Goal: Register for event/course

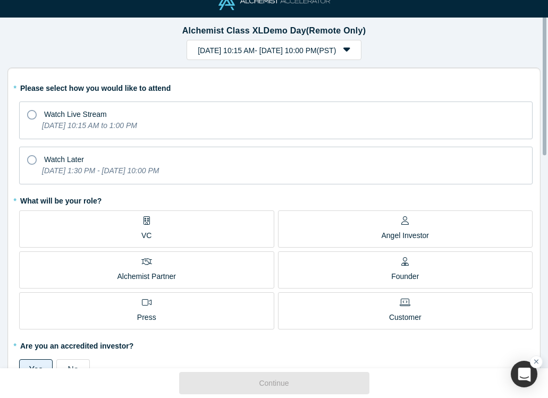
scroll to position [23, 0]
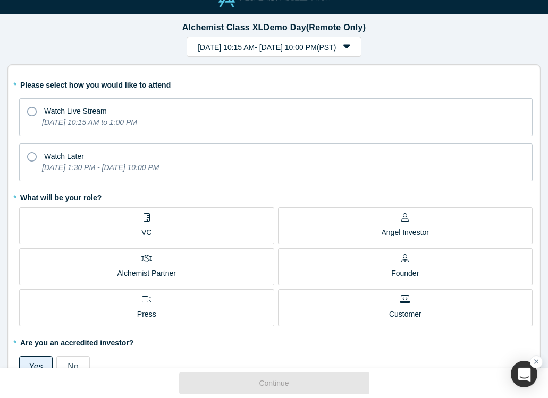
click at [400, 222] on span "Angel Investor" at bounding box center [406, 227] width 48 height 21
click at [0, 0] on input "Angel Investor" at bounding box center [0, 0] width 0 height 0
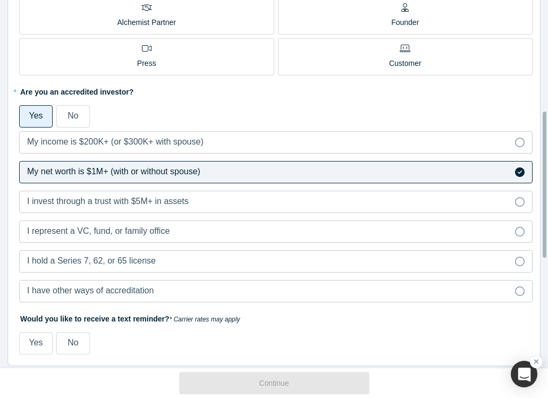
scroll to position [276, 0]
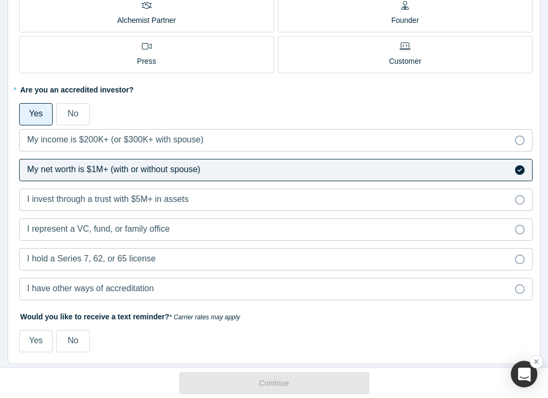
click at [35, 340] on span "Yes" at bounding box center [36, 340] width 14 height 9
click at [0, 0] on input "Yes" at bounding box center [0, 0] width 0 height 0
select select "US"
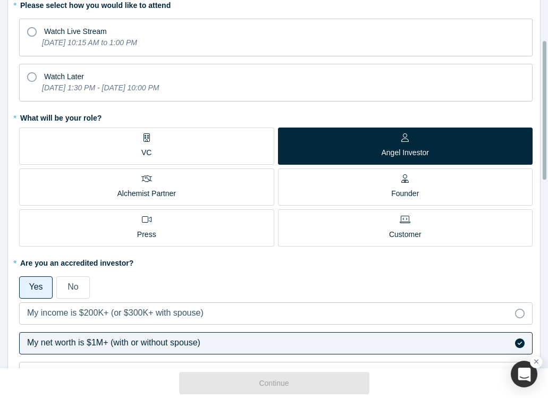
scroll to position [105, 0]
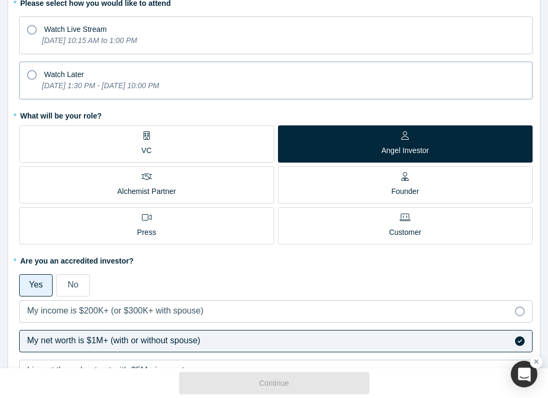
click at [34, 77] on icon at bounding box center [32, 75] width 10 height 10
click at [0, 0] on input "Watch Later [DATE] 1:30 PM - [DATE] 10:00 PM" at bounding box center [0, 0] width 0 height 0
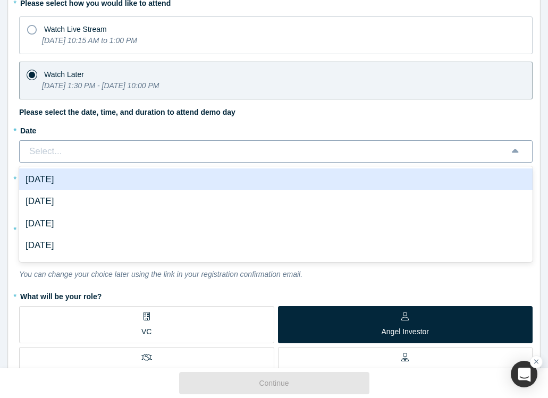
click at [85, 152] on div "Select..." at bounding box center [264, 152] width 472 height 14
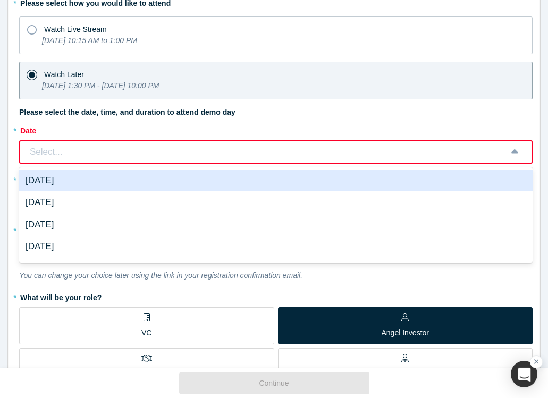
click at [197, 153] on div "Select..." at bounding box center [264, 152] width 471 height 14
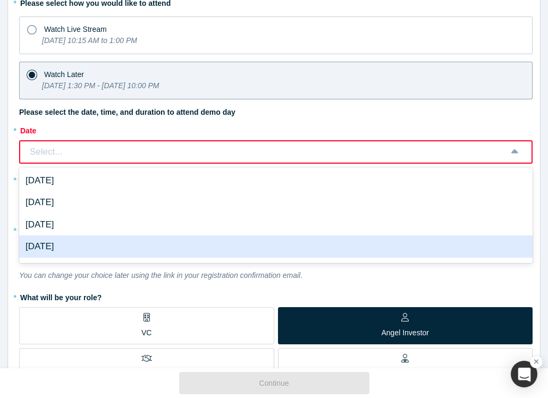
click at [74, 245] on div "[DATE]" at bounding box center [276, 247] width 514 height 22
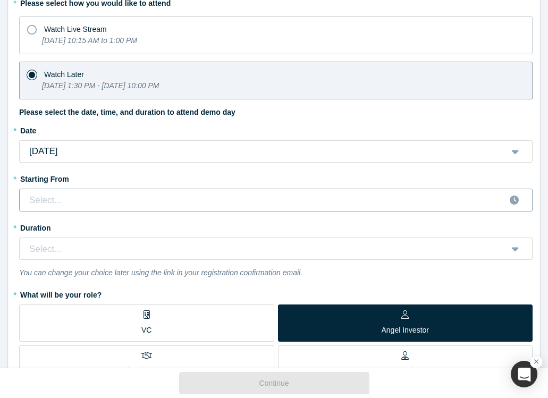
click at [114, 206] on div at bounding box center [263, 200] width 470 height 16
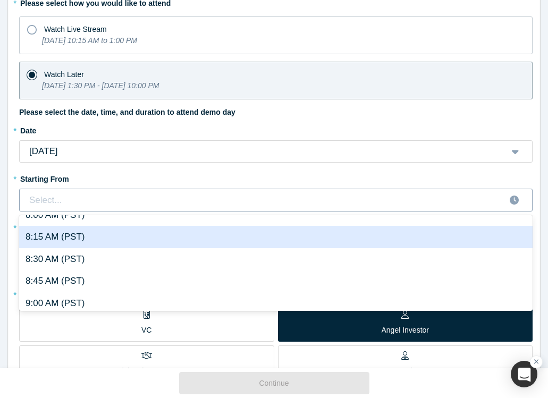
scroll to position [742, 0]
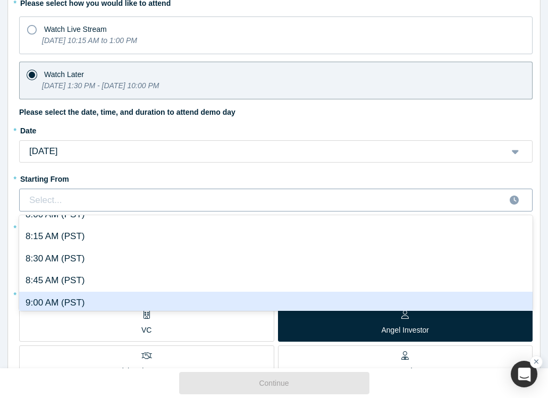
click at [70, 298] on div "9:00 AM (PST)" at bounding box center [276, 303] width 514 height 22
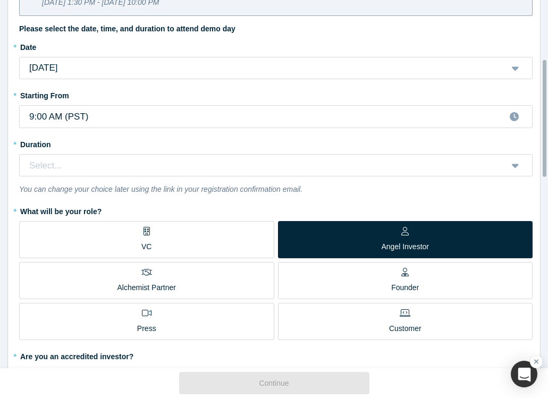
scroll to position [174, 0]
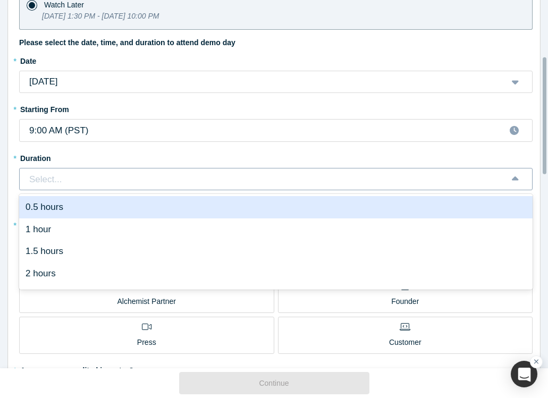
click at [129, 180] on div "Select..." at bounding box center [264, 180] width 472 height 14
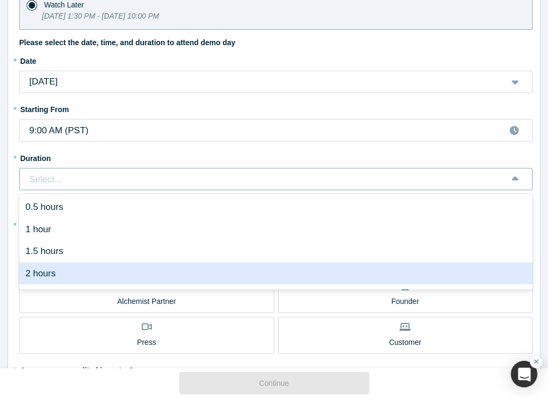
click at [48, 271] on div "2 hours" at bounding box center [276, 274] width 514 height 22
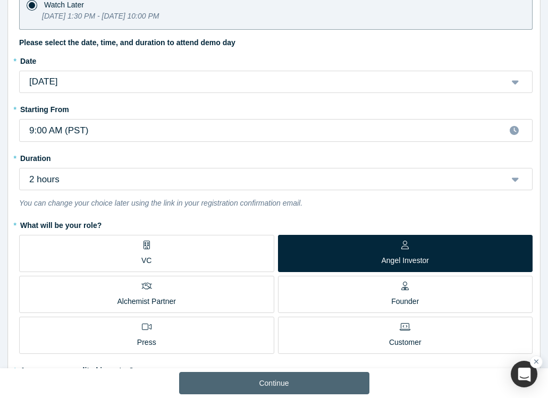
click at [269, 381] on button "Continue" at bounding box center [274, 383] width 190 height 22
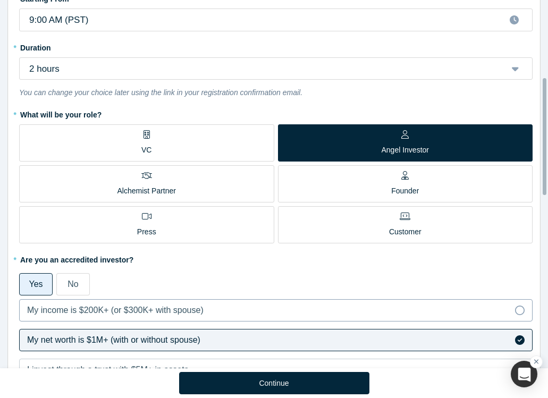
scroll to position [287, 0]
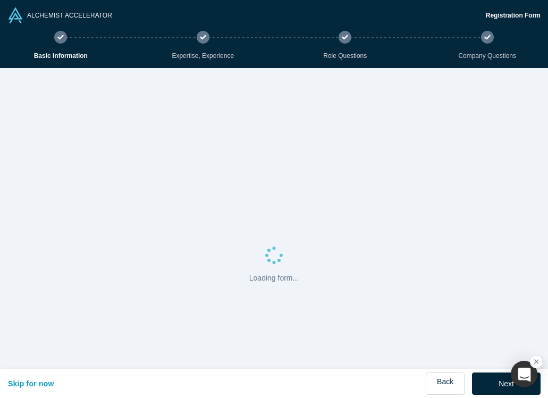
select select "US"
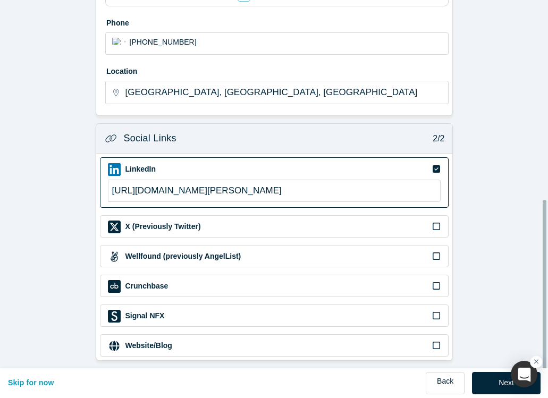
scroll to position [395, 0]
click at [480, 372] on button "Next" at bounding box center [506, 383] width 69 height 22
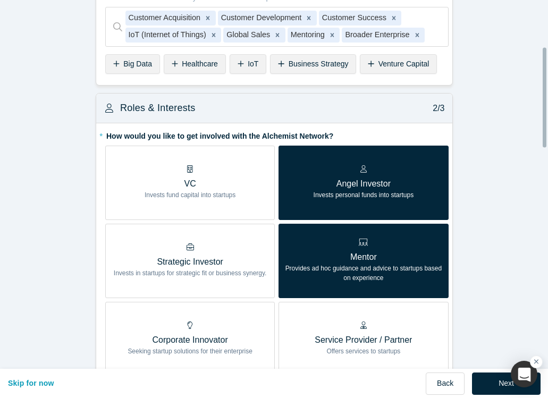
scroll to position [183, 0]
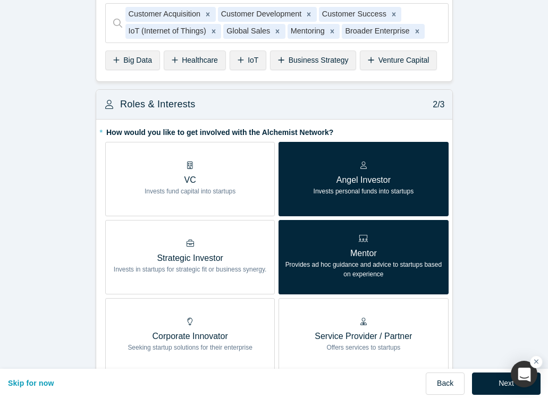
click at [381, 336] on p "Service Provider / Partner" at bounding box center [363, 336] width 97 height 13
click at [0, 0] on input "Service Provider / Partner Offers services to startups" at bounding box center [0, 0] width 0 height 0
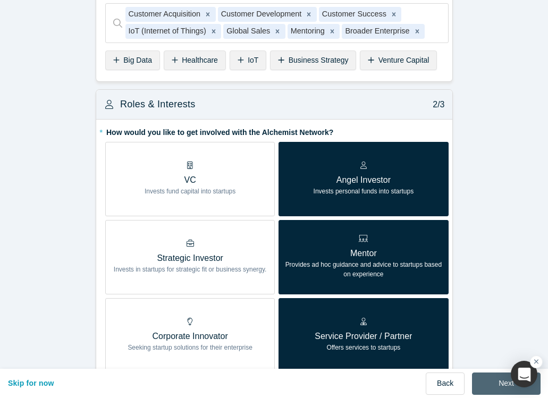
click at [490, 373] on button "Next" at bounding box center [506, 384] width 69 height 22
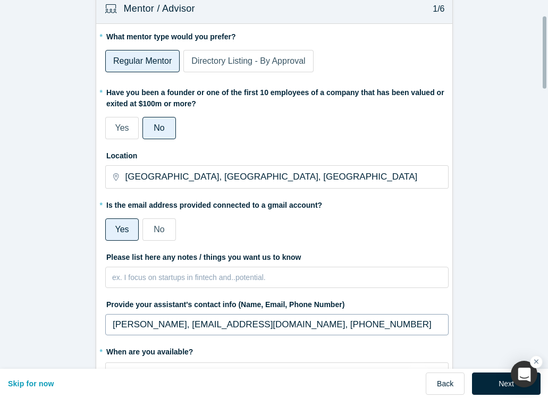
scroll to position [84, 0]
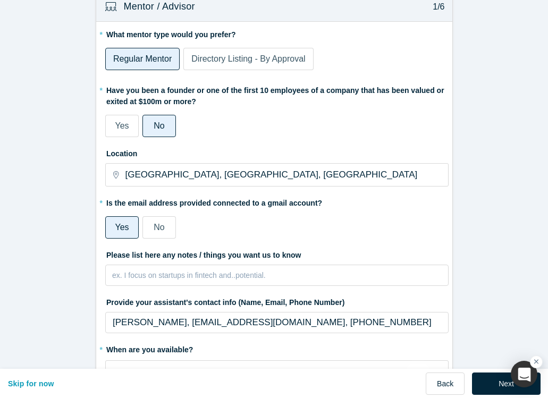
drag, startPoint x: 488, startPoint y: 372, endPoint x: 461, endPoint y: 338, distance: 43.9
click at [462, 338] on div "ALCHEMIST ACCELERATOR Registration Form Basic Information Expertise, Experience…" at bounding box center [274, 199] width 548 height 398
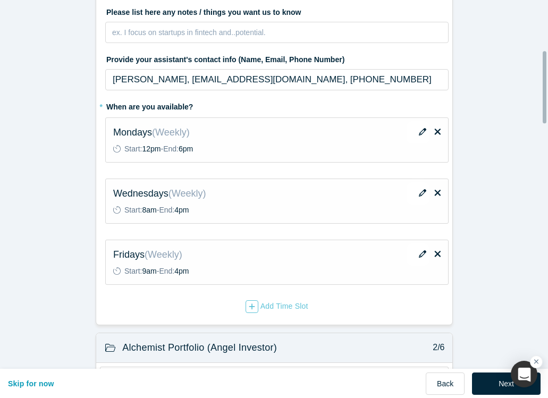
scroll to position [330, 0]
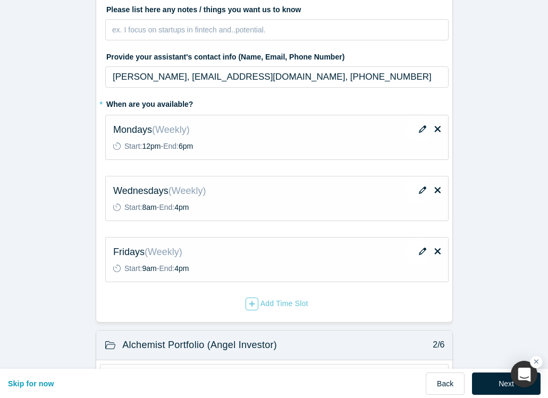
drag, startPoint x: 488, startPoint y: 371, endPoint x: 467, endPoint y: 323, distance: 52.2
click at [468, 336] on div "ALCHEMIST ACCELERATOR Registration Form Basic Information Expertise, Experience…" at bounding box center [274, 199] width 548 height 398
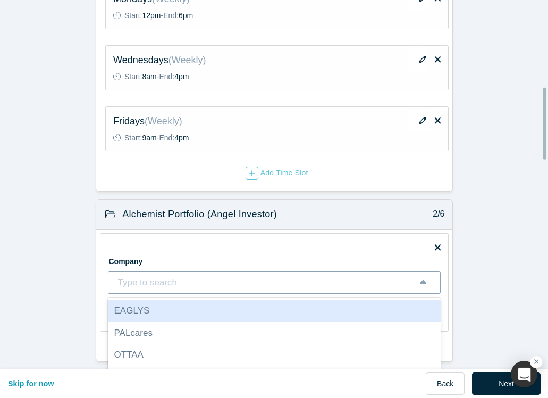
scroll to position [468, 0]
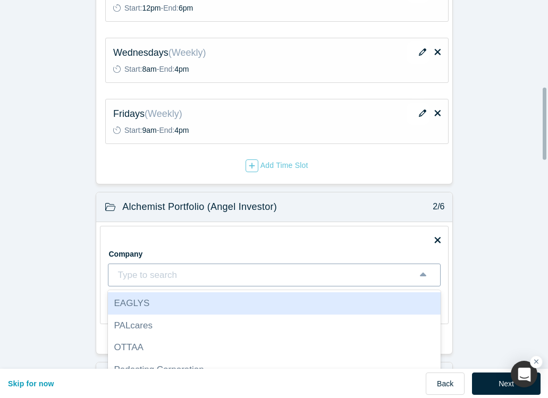
click at [342, 290] on div "Company EAGLYS, 1 of 10. 10 results available. Use Up and Down to choose option…" at bounding box center [274, 277] width 333 height 79
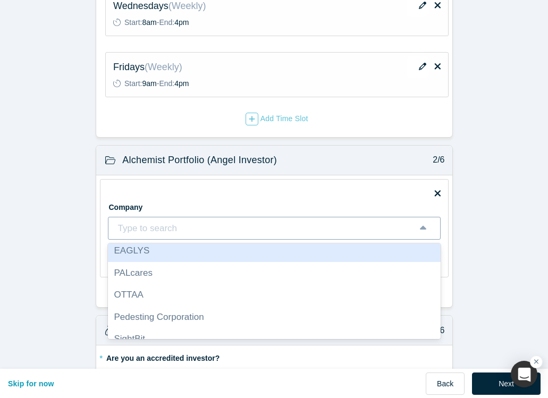
scroll to position [0, 0]
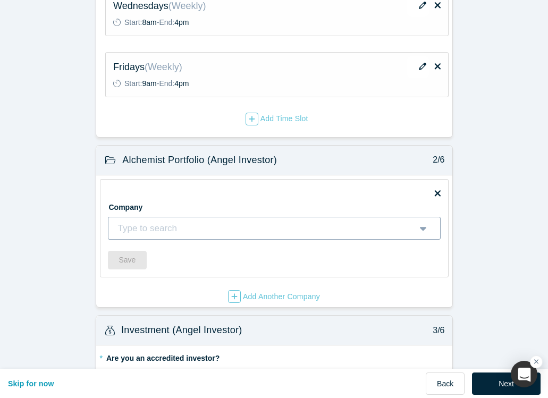
click at [293, 225] on div at bounding box center [262, 229] width 291 height 16
type input "cl"
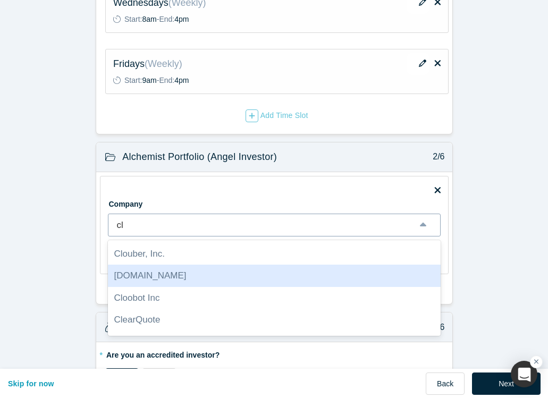
scroll to position [287, 0]
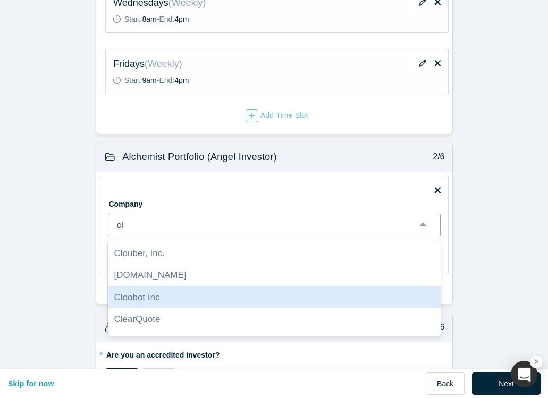
drag, startPoint x: 151, startPoint y: 295, endPoint x: 160, endPoint y: 297, distance: 8.9
click at [160, 297] on div "Cloobot Inc" at bounding box center [274, 298] width 333 height 22
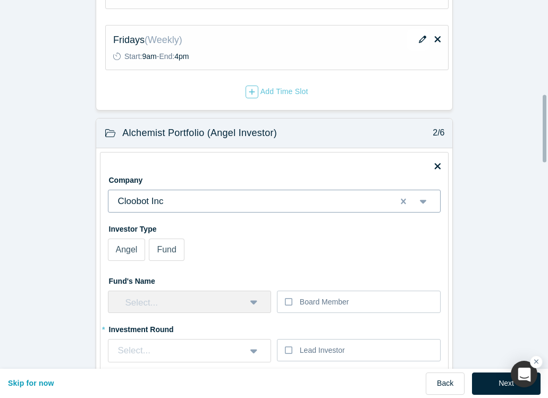
scroll to position [543, 0]
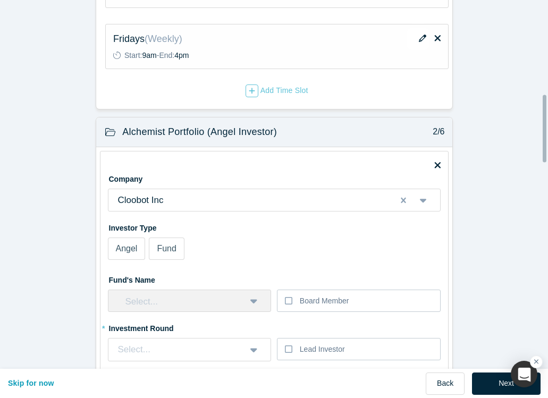
click at [129, 247] on span "Angel" at bounding box center [127, 248] width 22 height 9
click at [0, 0] on input "Angel" at bounding box center [0, 0] width 0 height 0
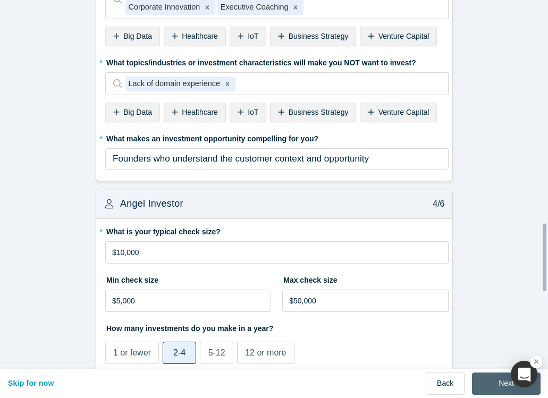
scroll to position [1289, 0]
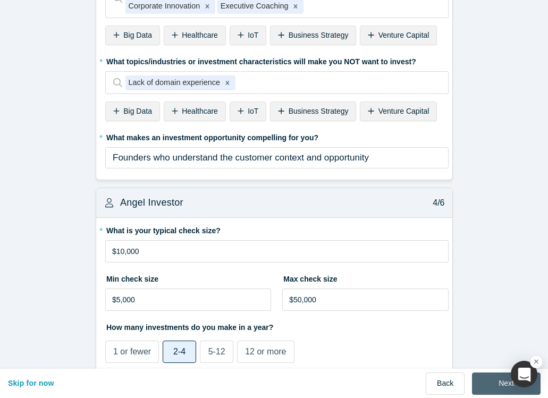
click at [498, 377] on button "Next" at bounding box center [506, 384] width 69 height 22
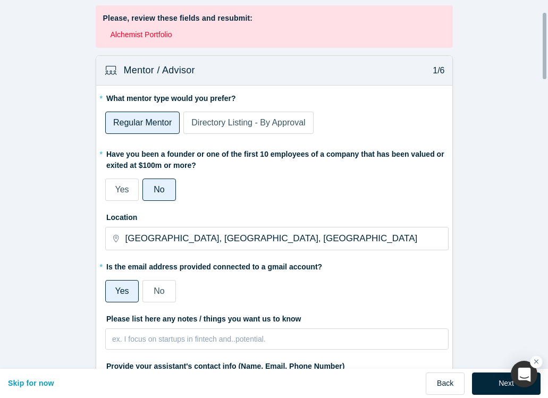
scroll to position [70, 0]
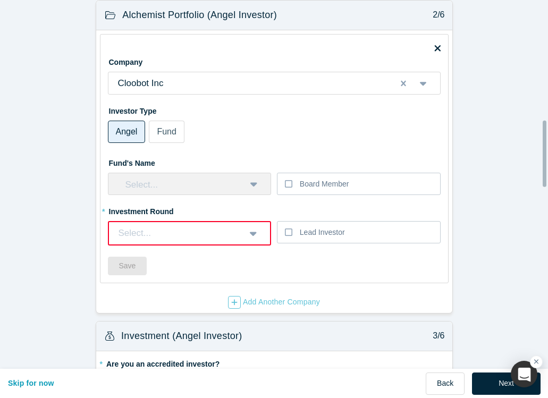
scroll to position [710, 0]
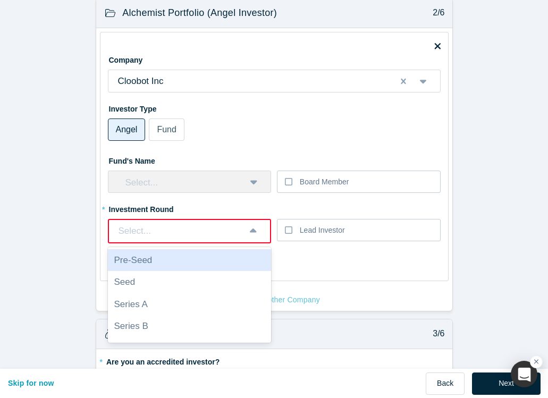
click at [252, 230] on icon at bounding box center [253, 231] width 7 height 11
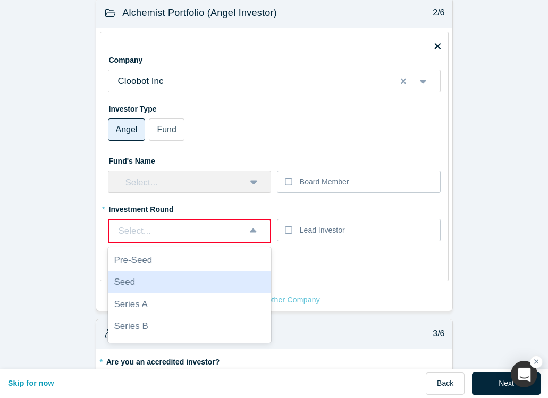
click at [180, 281] on div "Seed" at bounding box center [190, 282] width 164 height 22
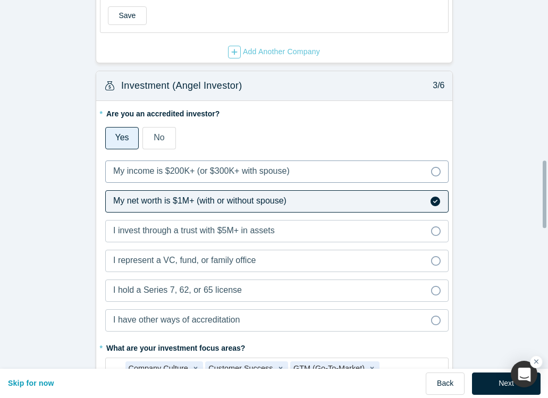
scroll to position [966, 0]
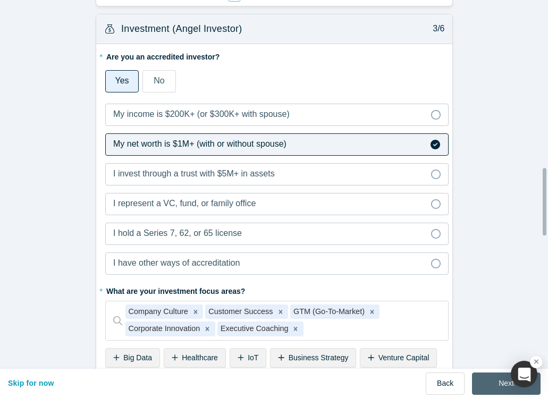
click at [494, 374] on button "Next" at bounding box center [506, 384] width 69 height 22
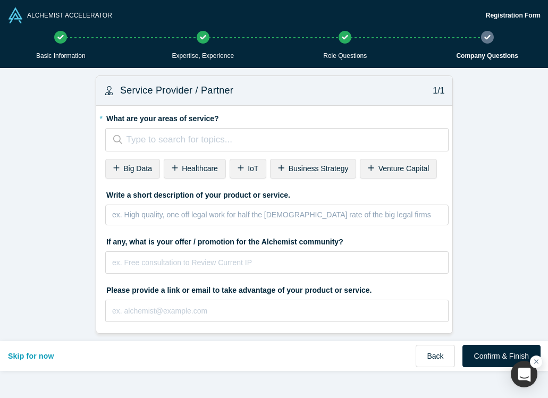
scroll to position [0, 0]
click at [223, 145] on div at bounding box center [279, 140] width 308 height 16
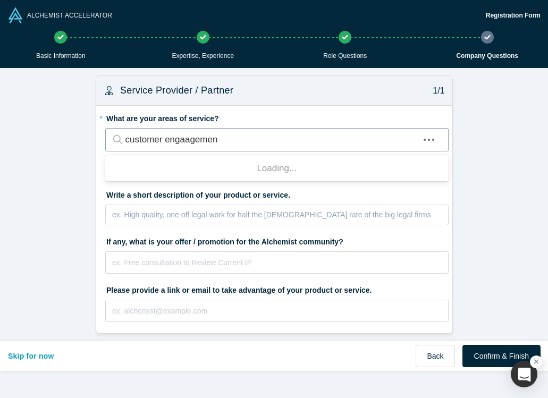
type input "customer engaagement"
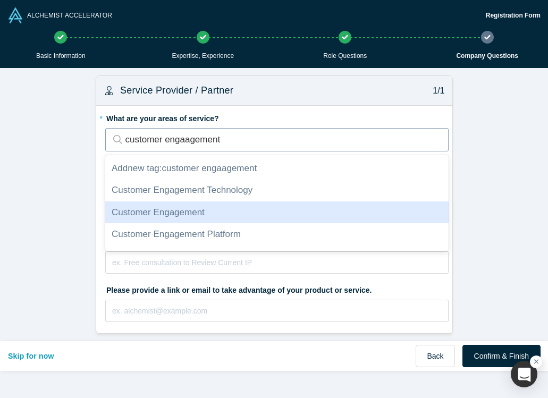
click at [175, 209] on div "Customer Engagement" at bounding box center [277, 213] width 344 height 22
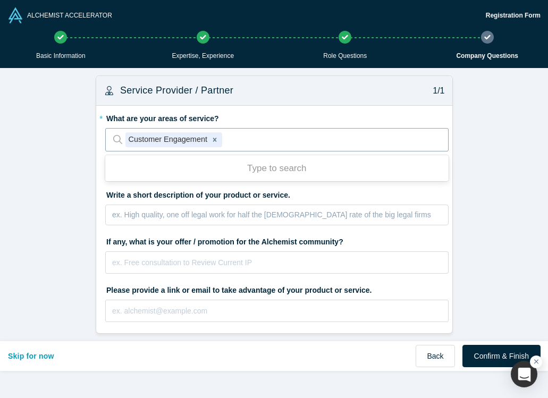
click at [266, 138] on div at bounding box center [328, 140] width 208 height 16
type input "culture deve"
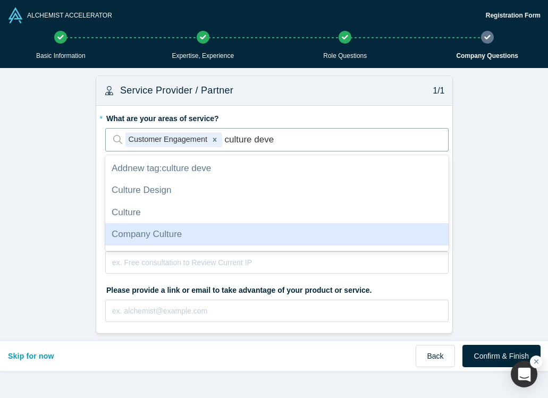
click at [140, 230] on div "Company Culture" at bounding box center [277, 234] width 344 height 22
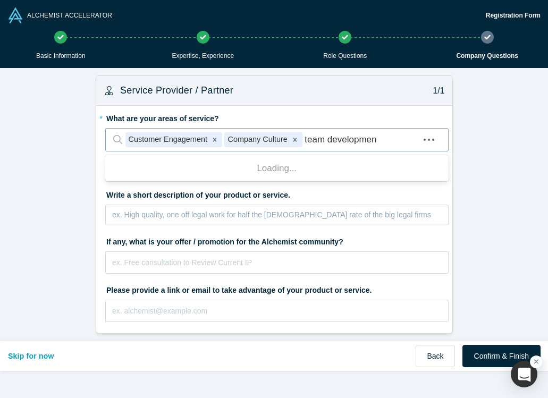
type input "team development"
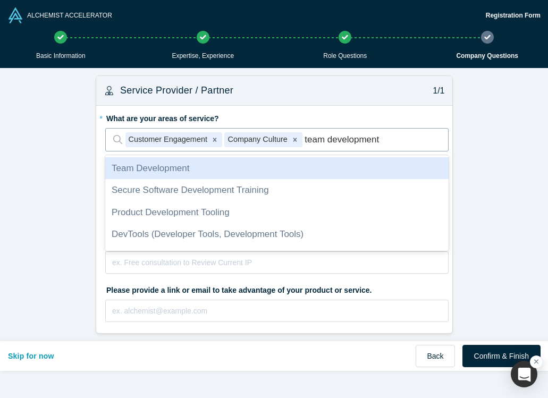
click at [176, 165] on div "Team Development" at bounding box center [277, 168] width 344 height 22
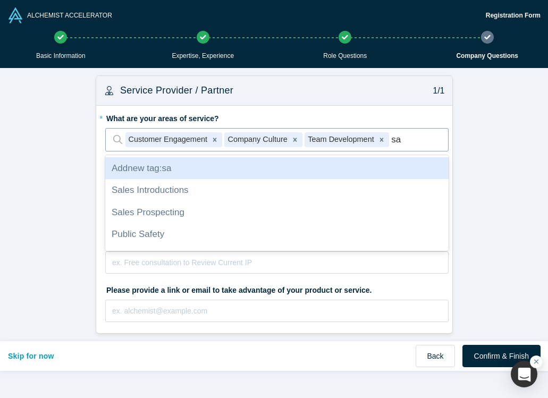
type input "s"
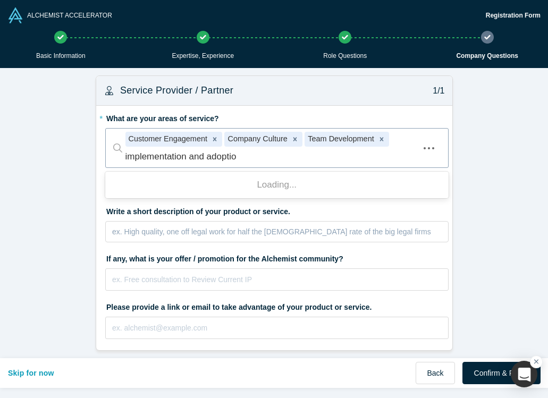
type input "implementation and adoption"
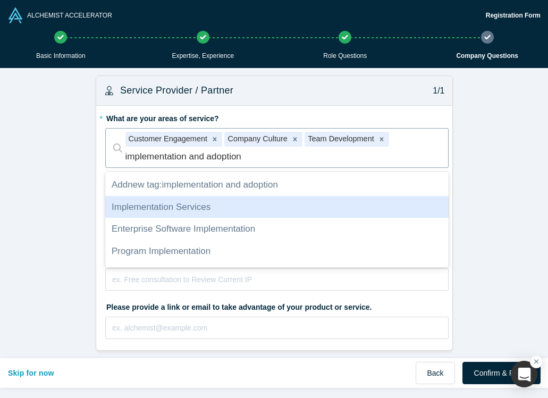
click at [198, 205] on div "Implementation Services" at bounding box center [277, 207] width 344 height 22
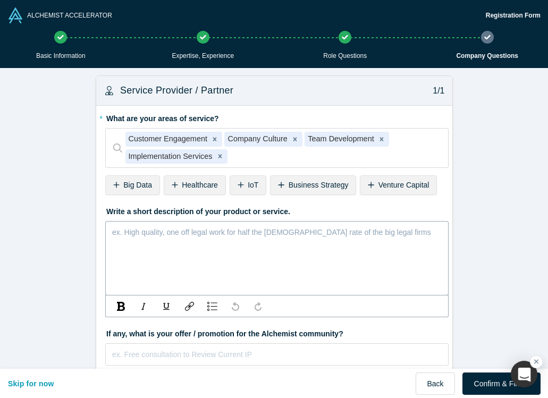
click at [300, 237] on div "rdw-editor" at bounding box center [277, 232] width 329 height 14
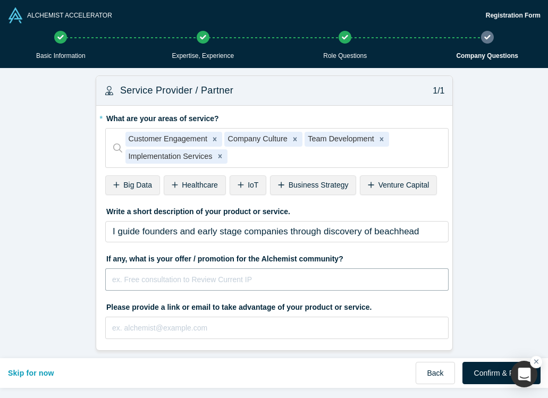
click at [302, 283] on input "text" at bounding box center [277, 280] width 344 height 22
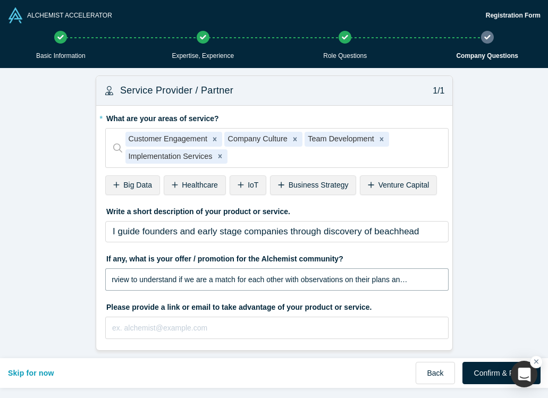
scroll to position [0, 36]
type input "Initial interview to understand if we are a match for each other with observati…"
click at [241, 331] on input "text" at bounding box center [277, 328] width 344 height 22
type input "gettingtovalue @[DOMAIN_NAME]"
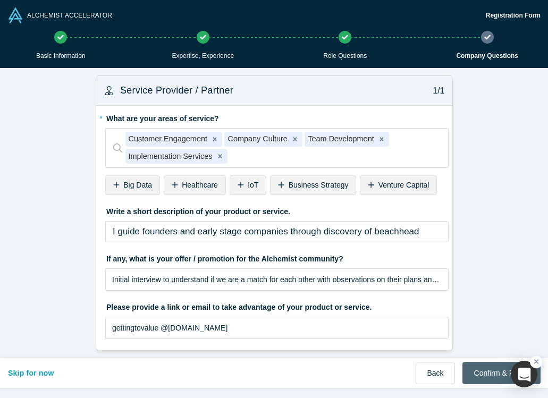
click at [491, 371] on button "Confirm & Finish" at bounding box center [502, 373] width 78 height 22
